Goal: Information Seeking & Learning: Learn about a topic

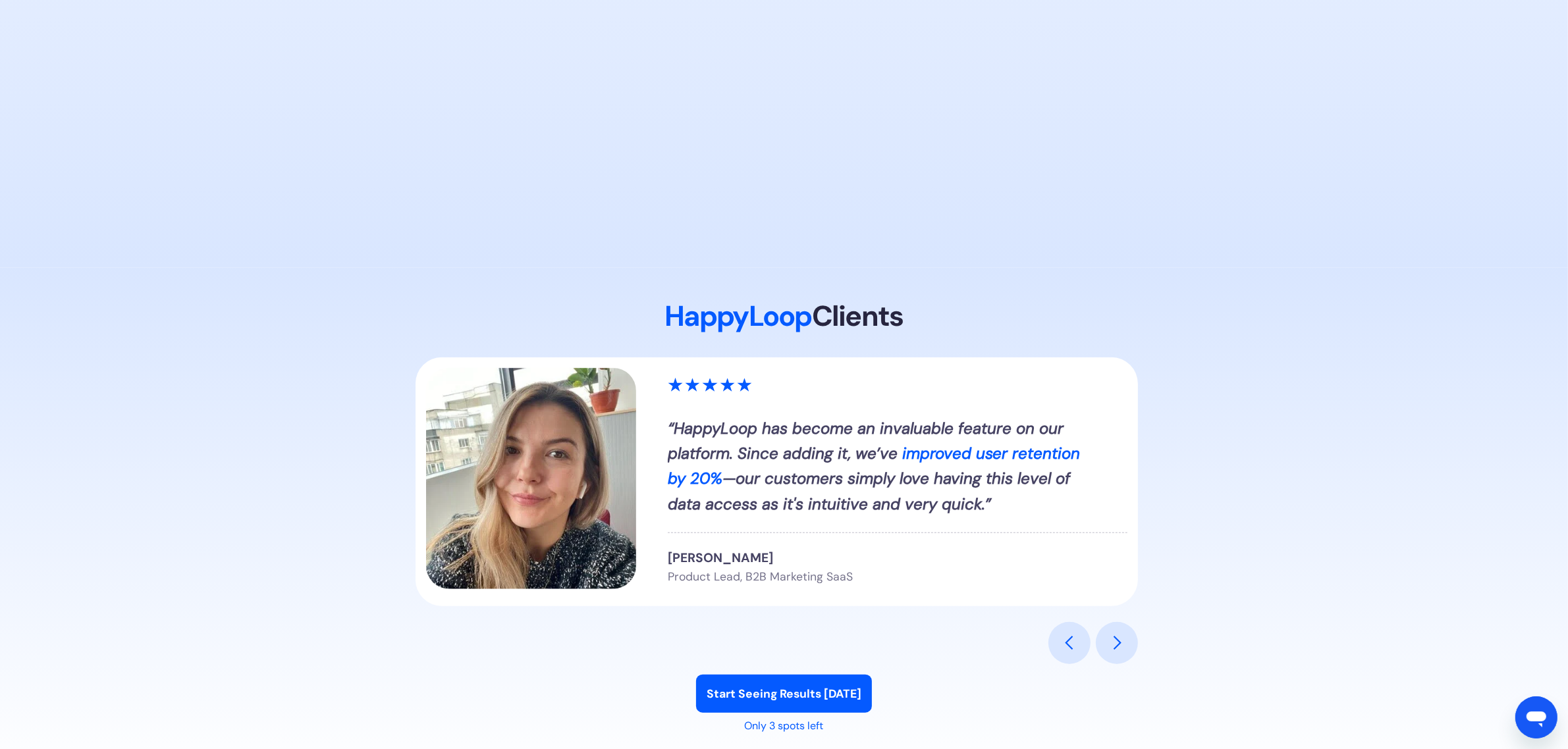
click at [451, 443] on img "2 of 6" at bounding box center [531, 479] width 211 height 221
drag, startPoint x: 482, startPoint y: 448, endPoint x: 894, endPoint y: 468, distance: 412.5
click at [894, 468] on em "—our customers simply love having this level of data access as it's intuitive a…" at bounding box center [869, 490] width 403 height 45
click at [1099, 640] on div "next slide" at bounding box center [1116, 642] width 42 height 42
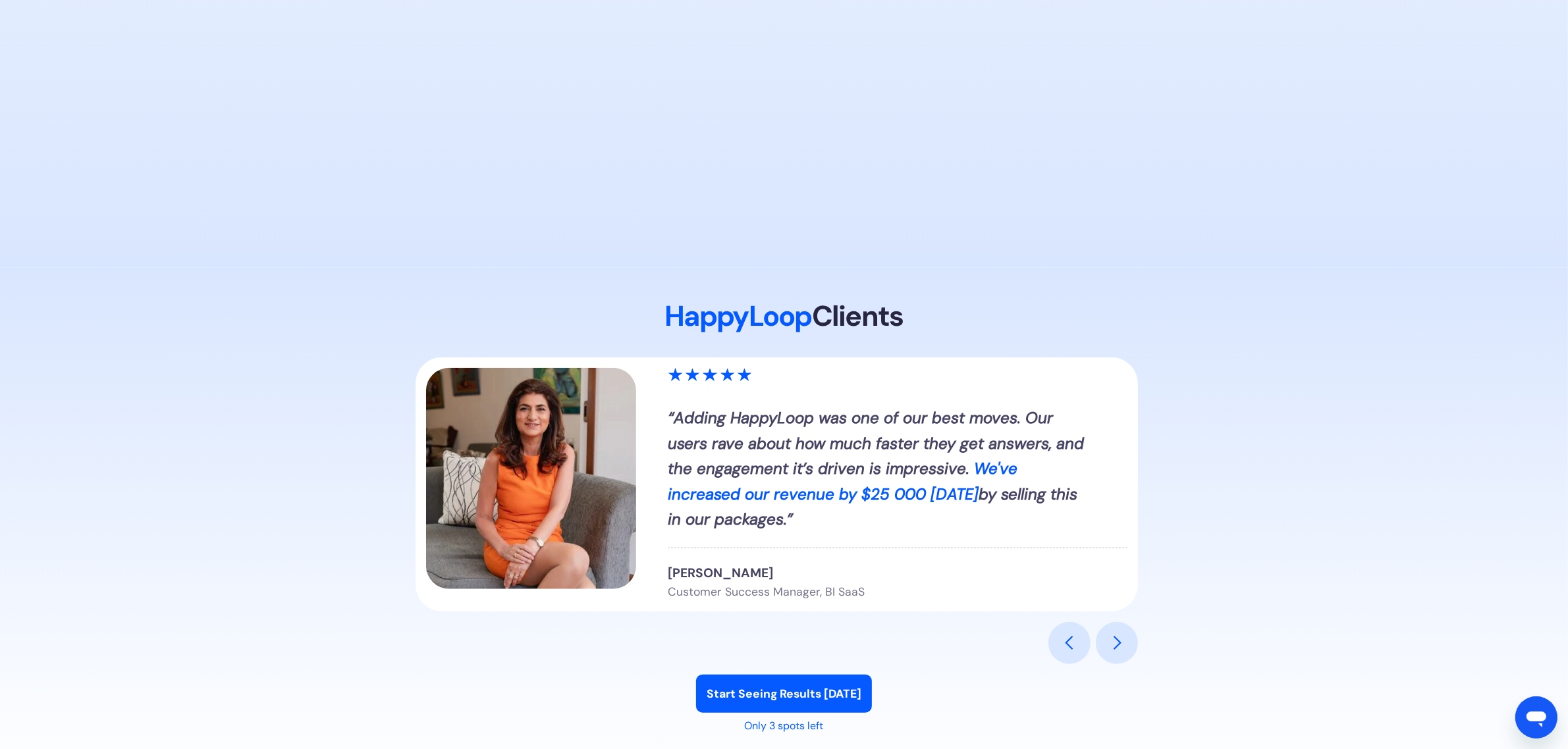
click at [1104, 642] on div "next slide" at bounding box center [1116, 642] width 42 height 42
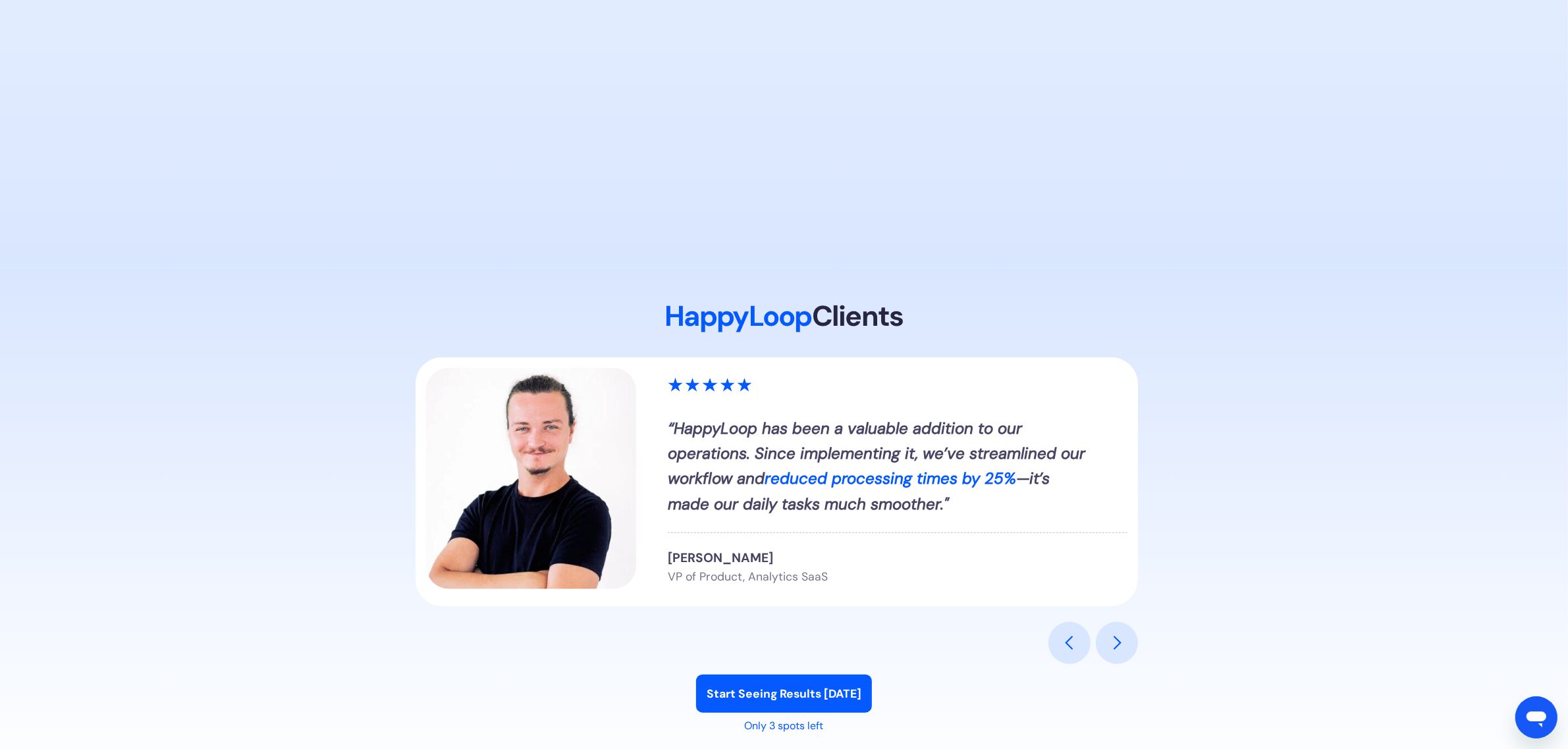
click at [1104, 642] on div "next slide" at bounding box center [1116, 642] width 42 height 42
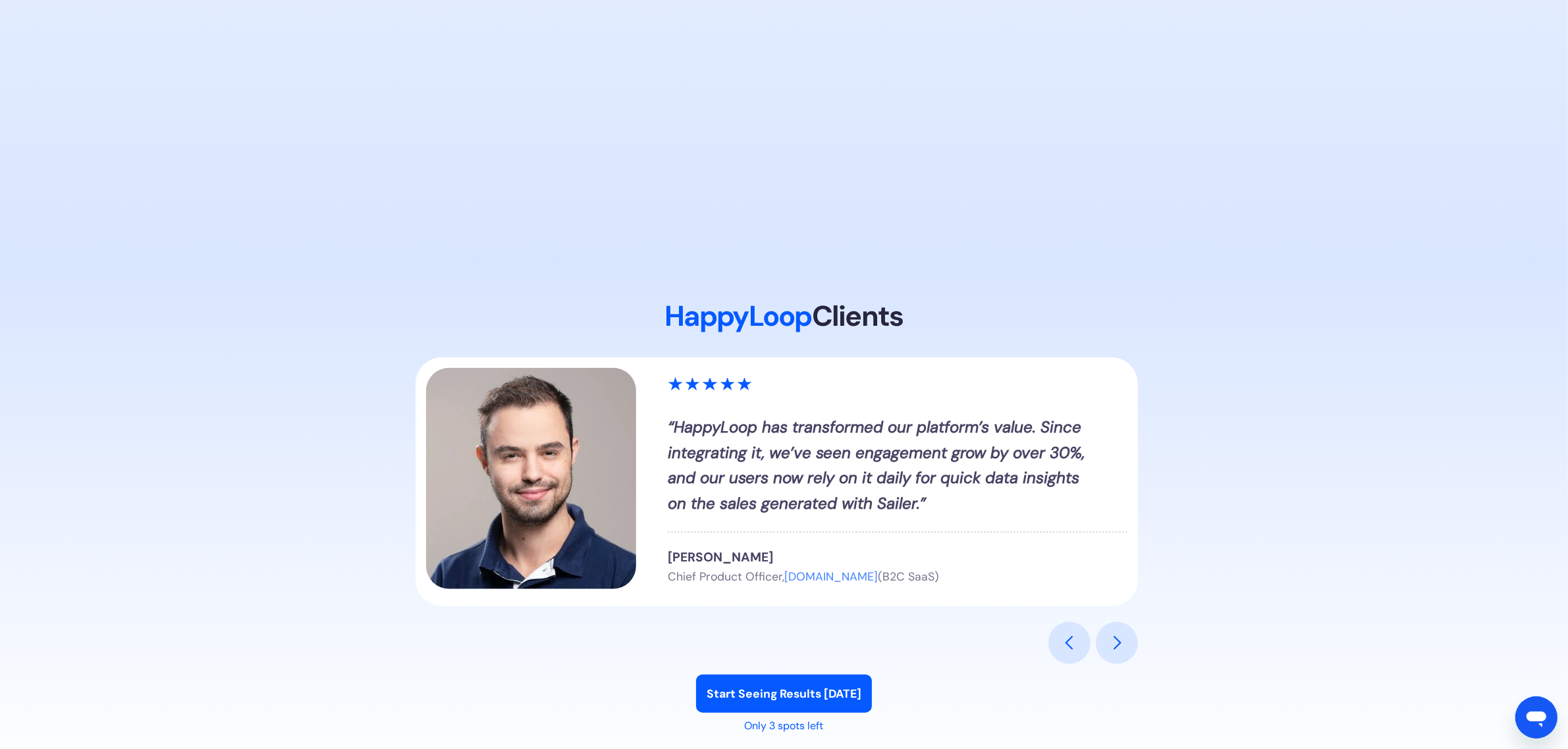
click at [1070, 635] on div "previous slide" at bounding box center [1069, 643] width 16 height 16
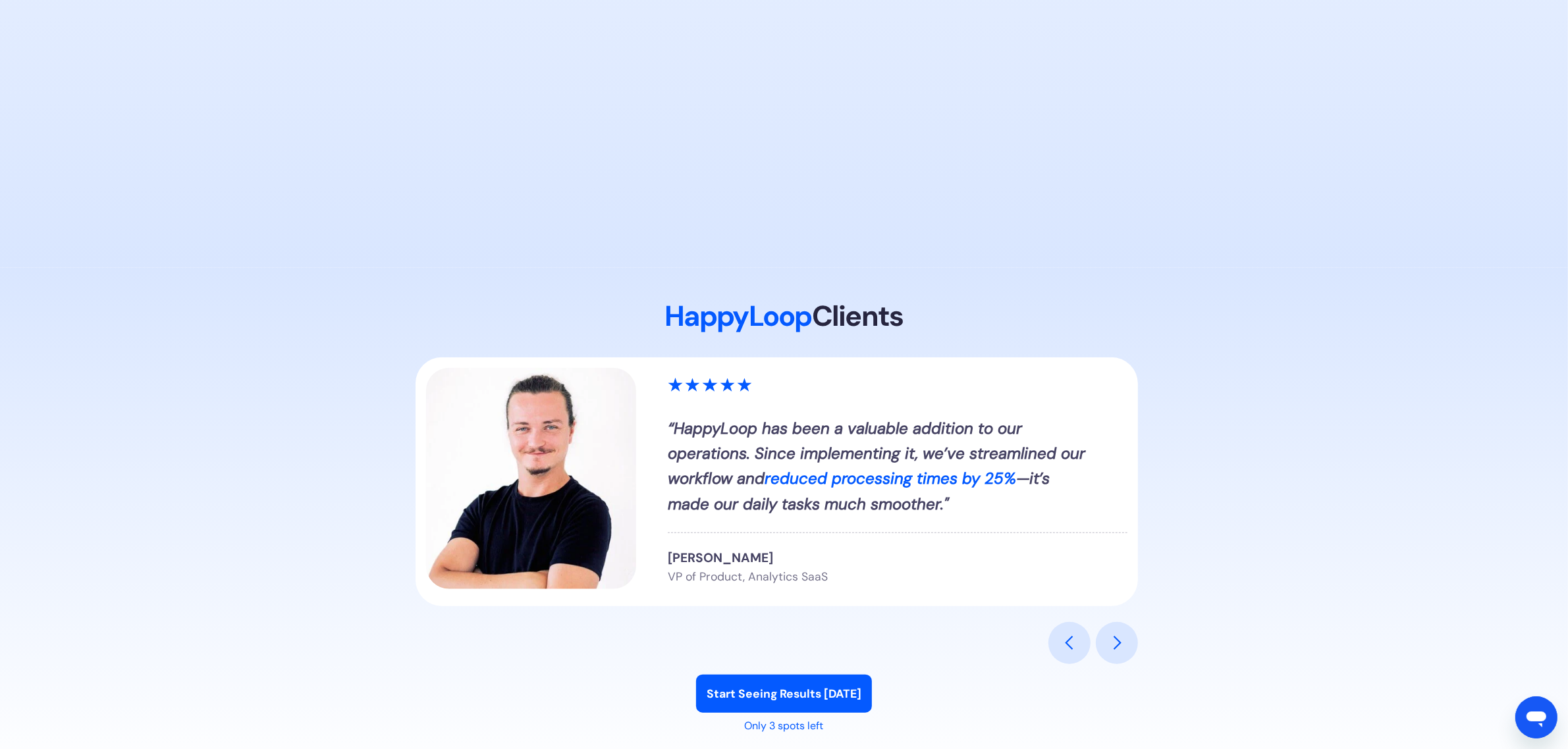
click at [1114, 642] on div "next slide" at bounding box center [1117, 643] width 16 height 16
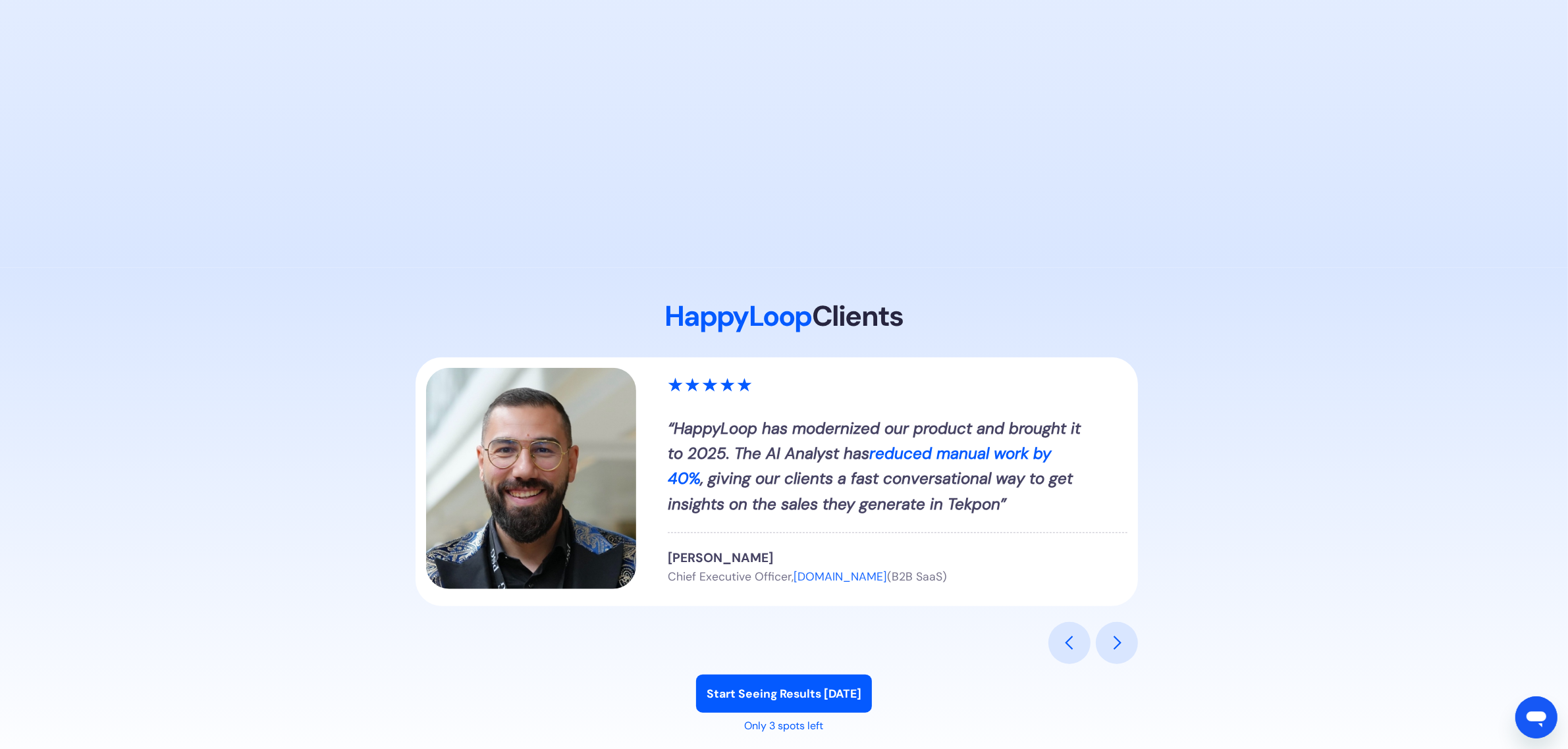
click at [1072, 643] on div "previous slide" at bounding box center [1069, 643] width 16 height 16
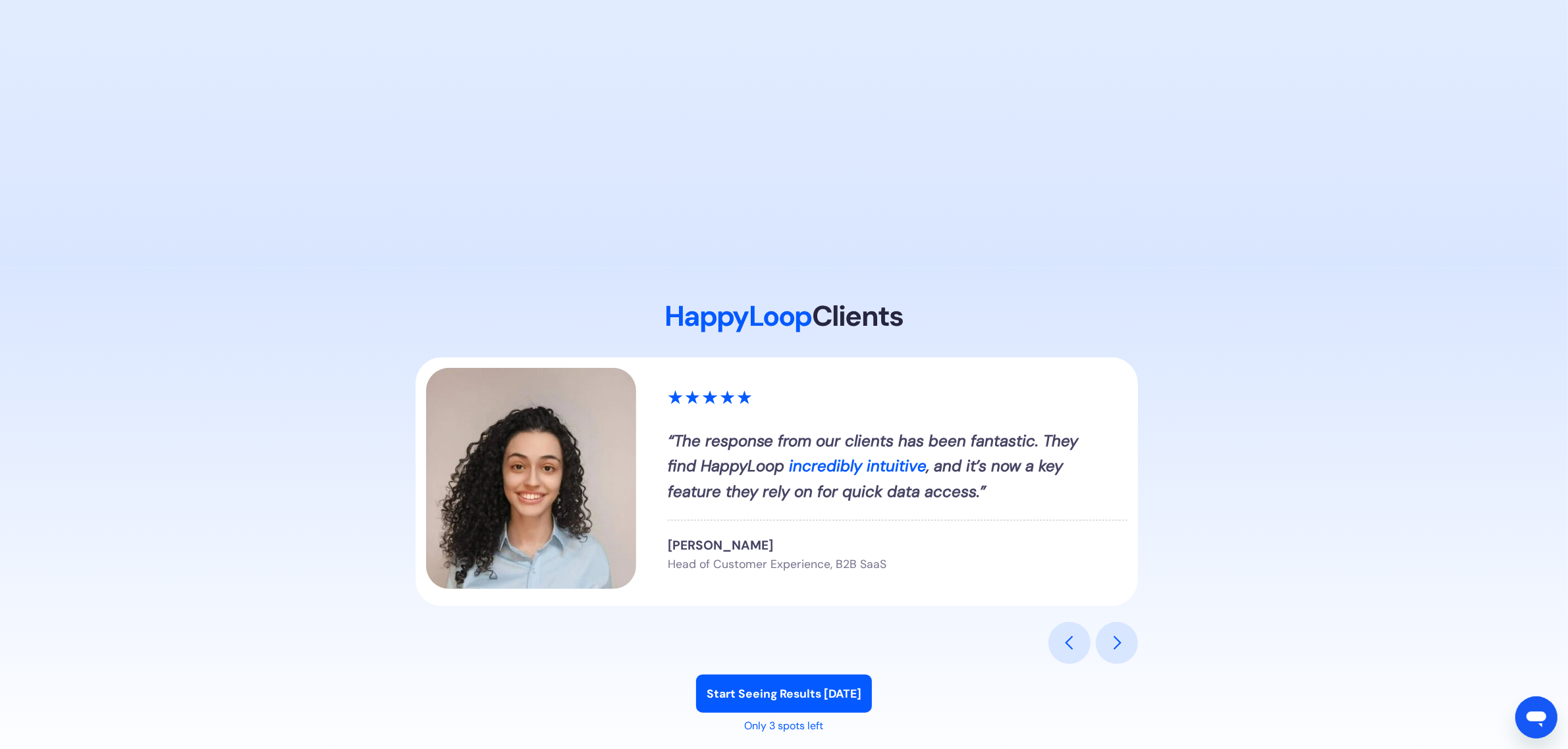
click at [1123, 645] on div "next slide" at bounding box center [1117, 643] width 16 height 16
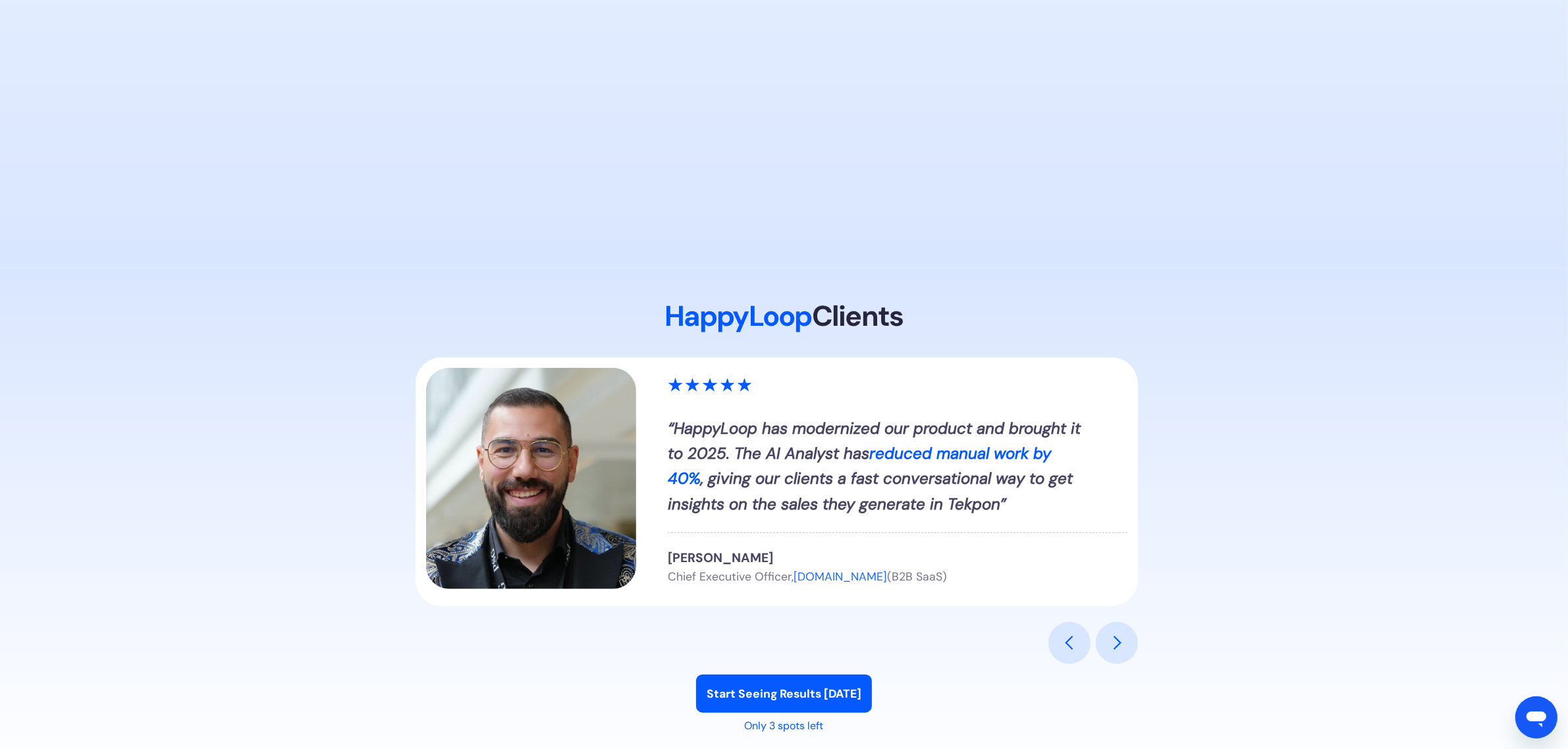
click at [1105, 642] on div "next slide" at bounding box center [1116, 642] width 42 height 42
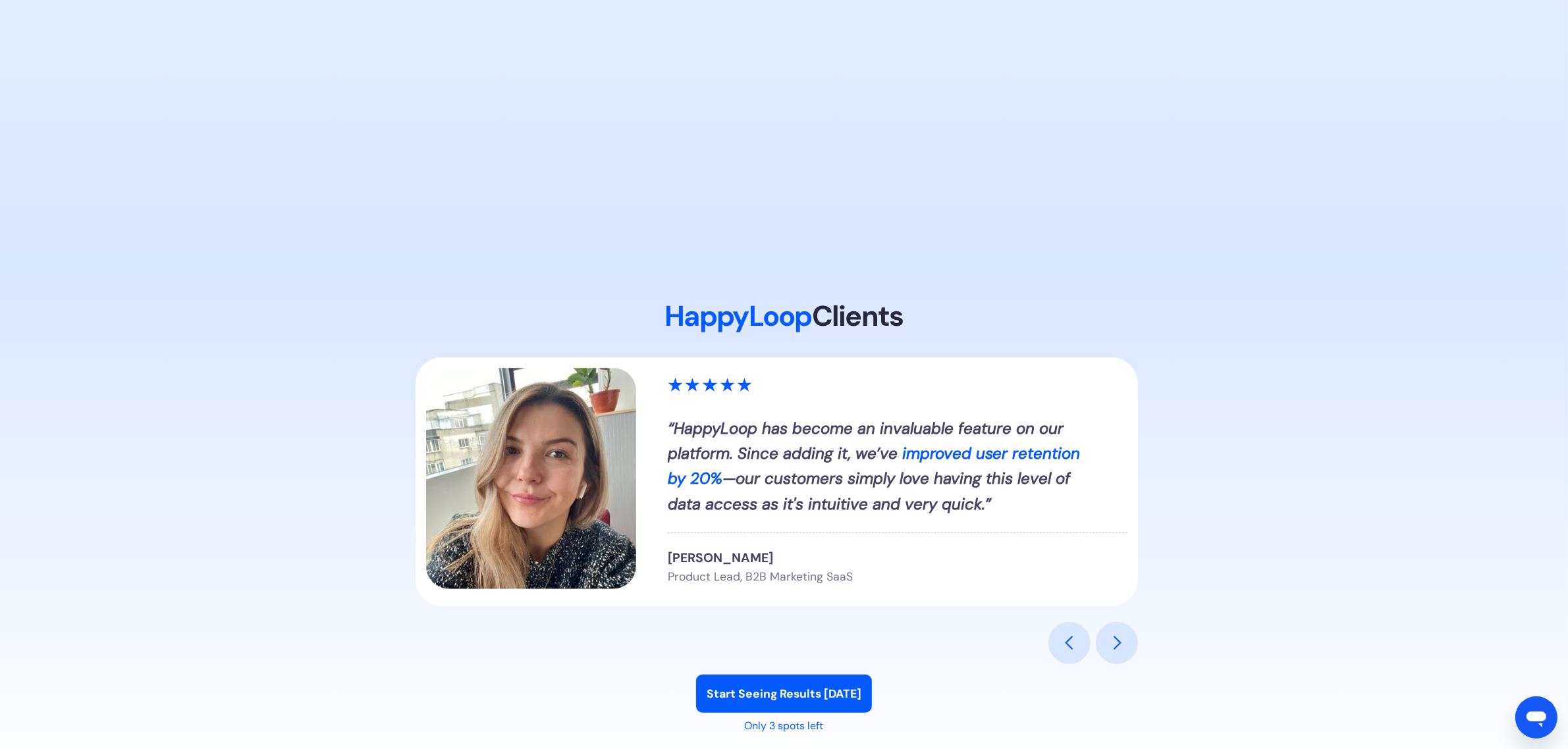
click at [1105, 643] on div "next slide" at bounding box center [1116, 642] width 42 height 42
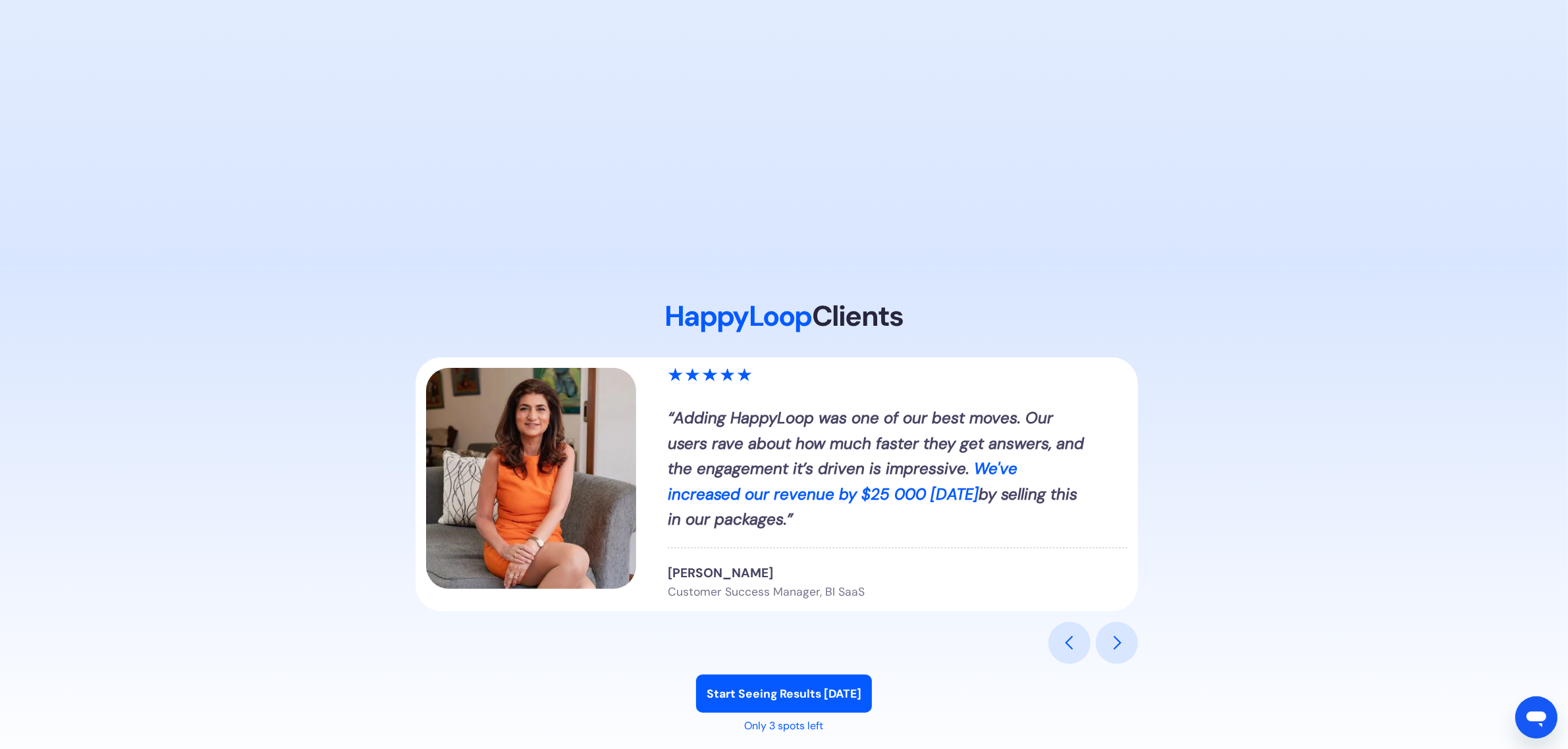
click at [1105, 643] on div "next slide" at bounding box center [1116, 642] width 42 height 42
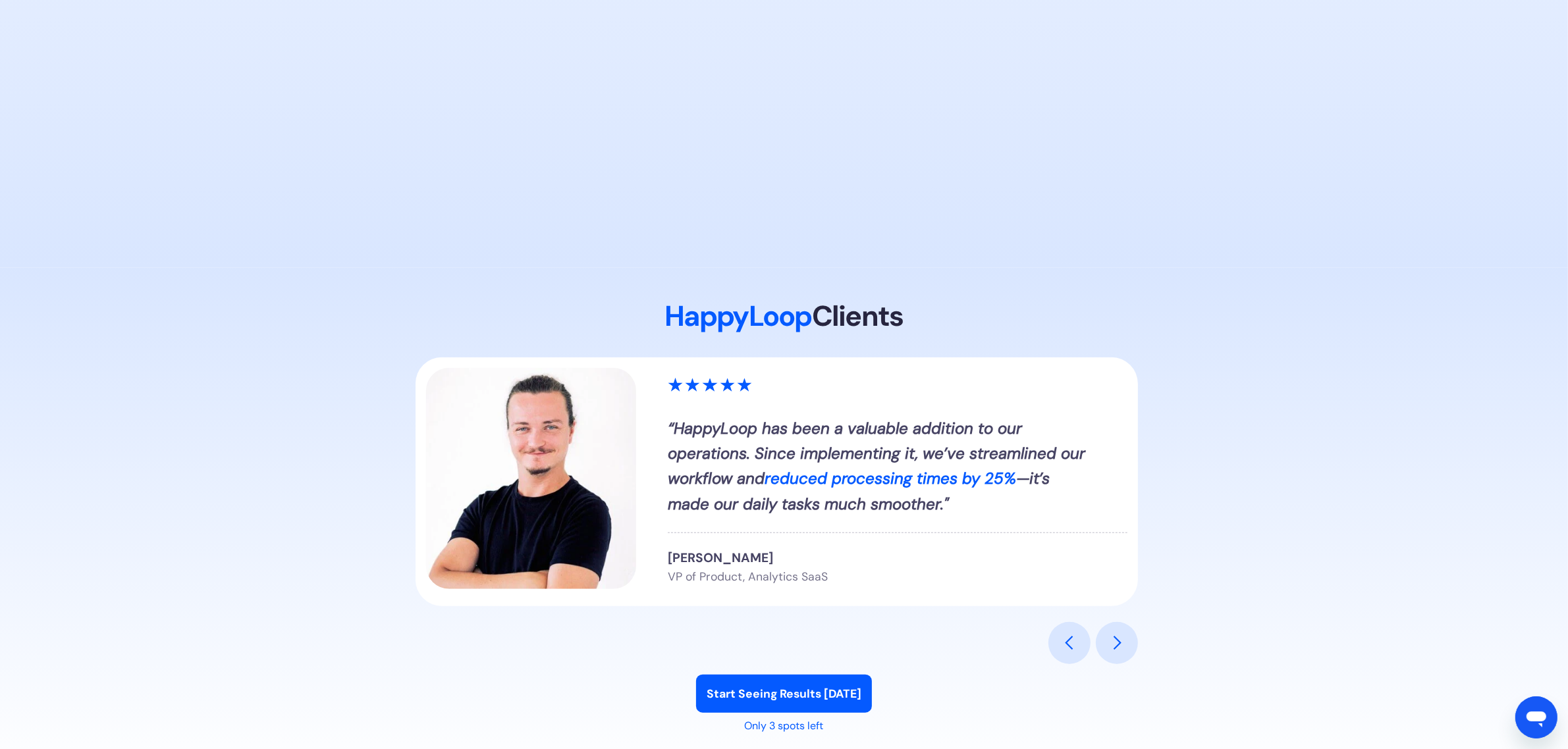
click at [1105, 643] on div "next slide" at bounding box center [1116, 642] width 42 height 42
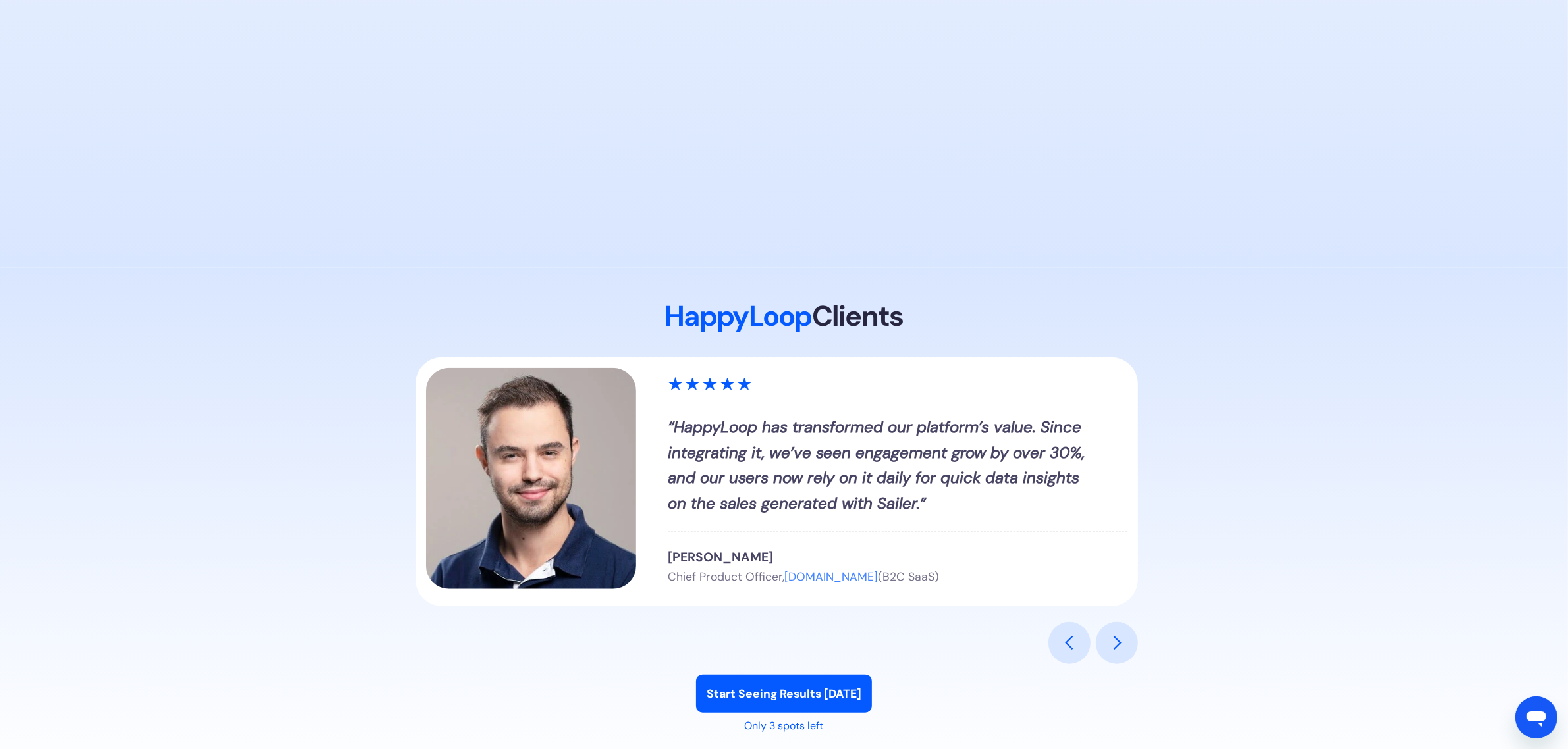
click at [1105, 643] on div "next slide" at bounding box center [1116, 642] width 42 height 42
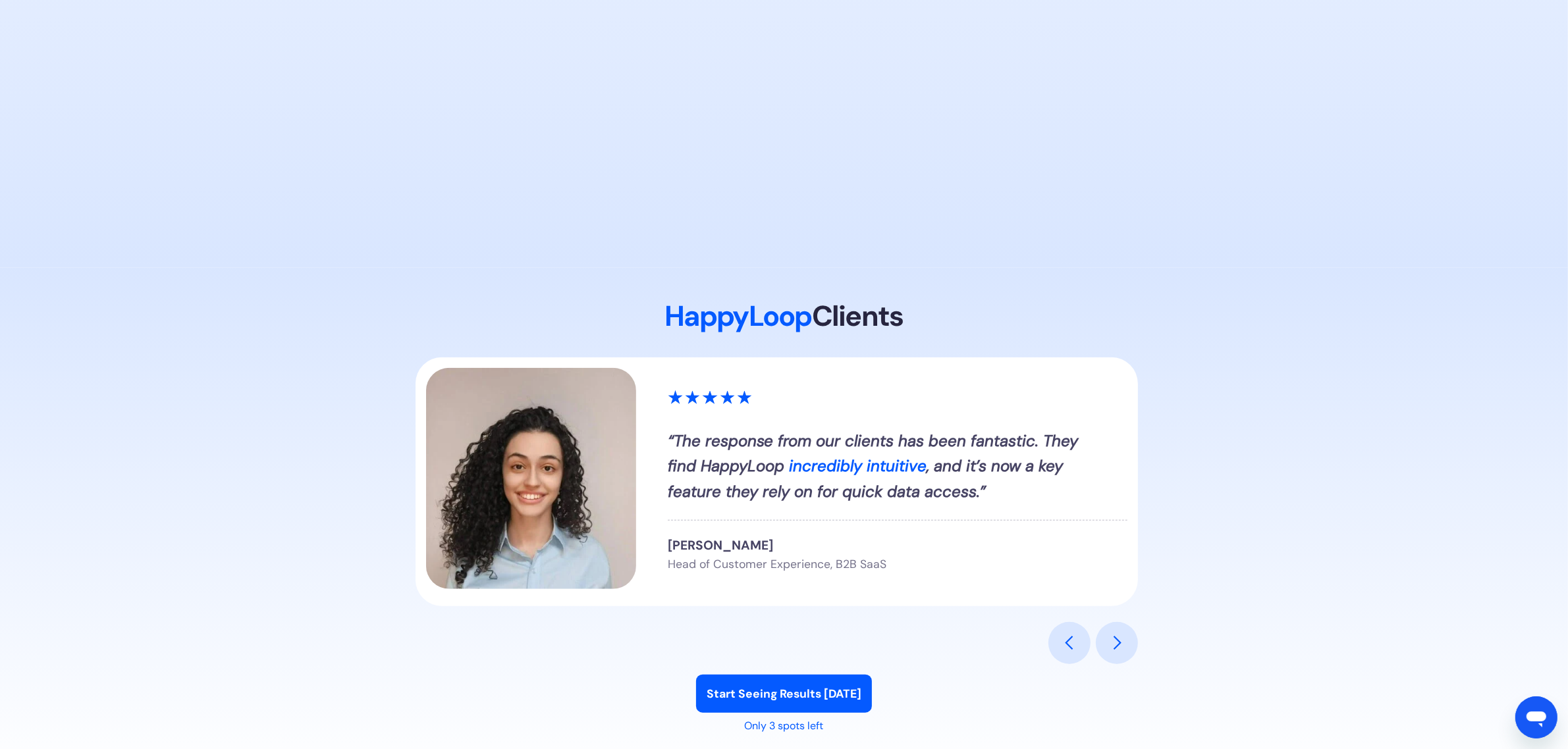
click at [1321, 475] on div "HappyLoop Clients “HappyLoop has modernized our product and brought it to 2025.…" at bounding box center [784, 543] width 1505 height 487
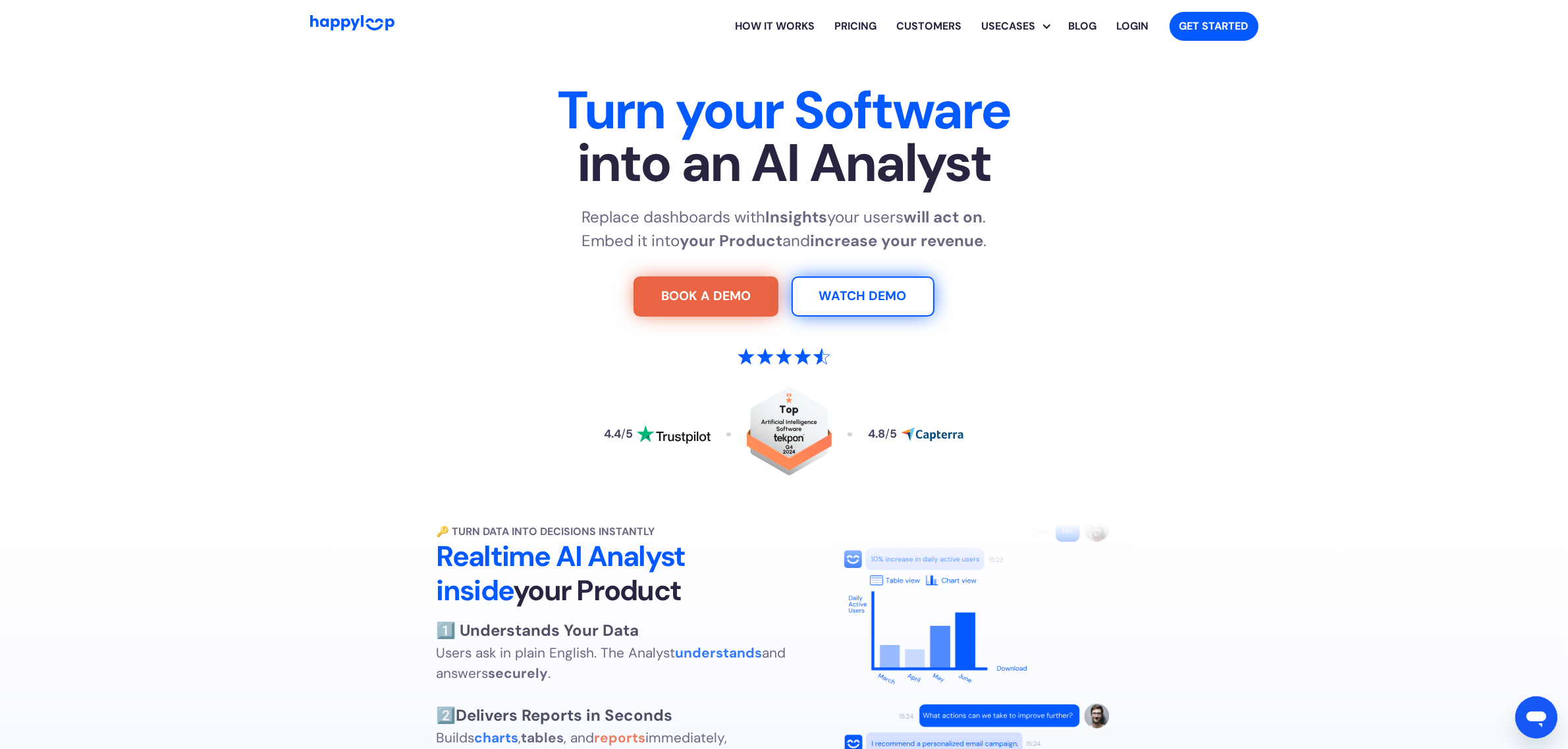
click at [620, 100] on h1 "Turn your Software into an AI Analyst" at bounding box center [784, 137] width 822 height 105
